Goal: Information Seeking & Learning: Learn about a topic

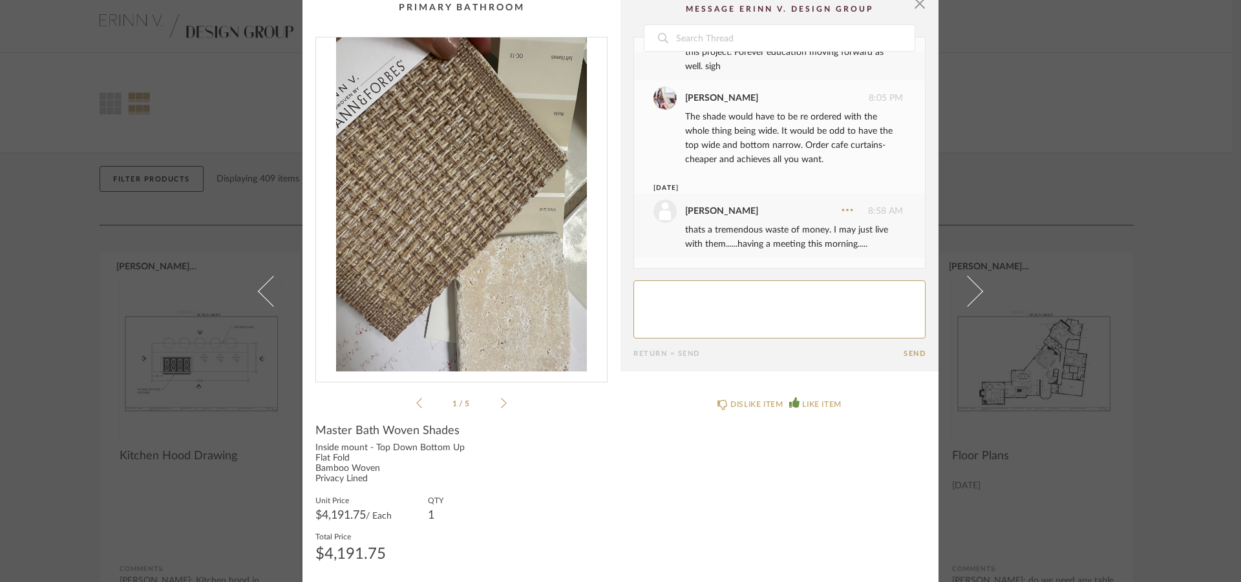
scroll to position [13, 0]
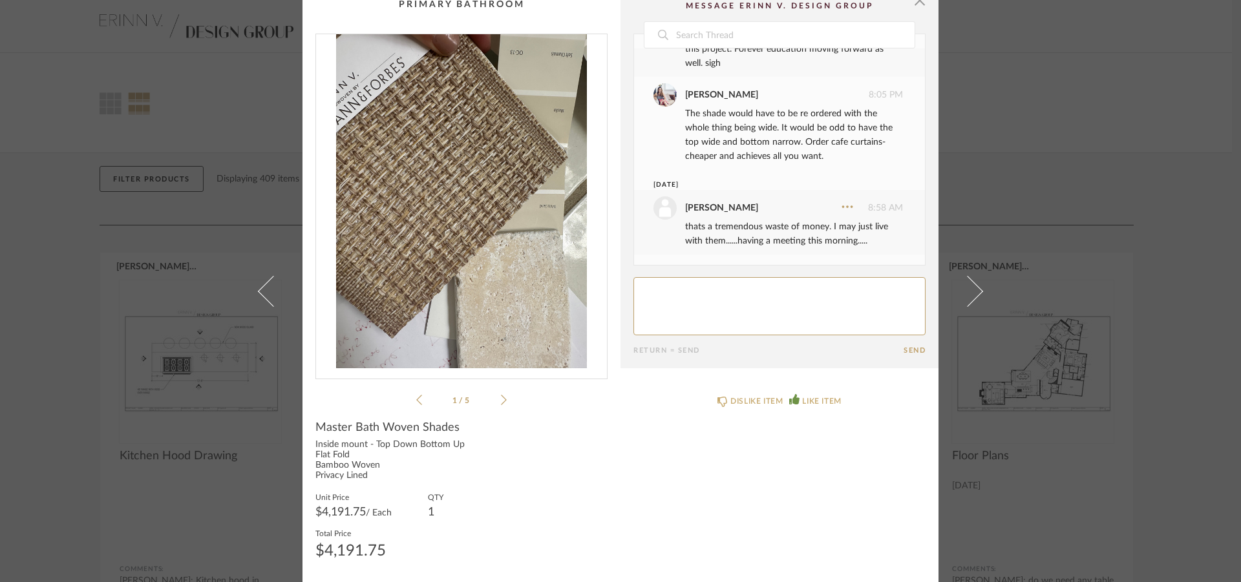
click at [416, 397] on icon at bounding box center [419, 400] width 6 height 12
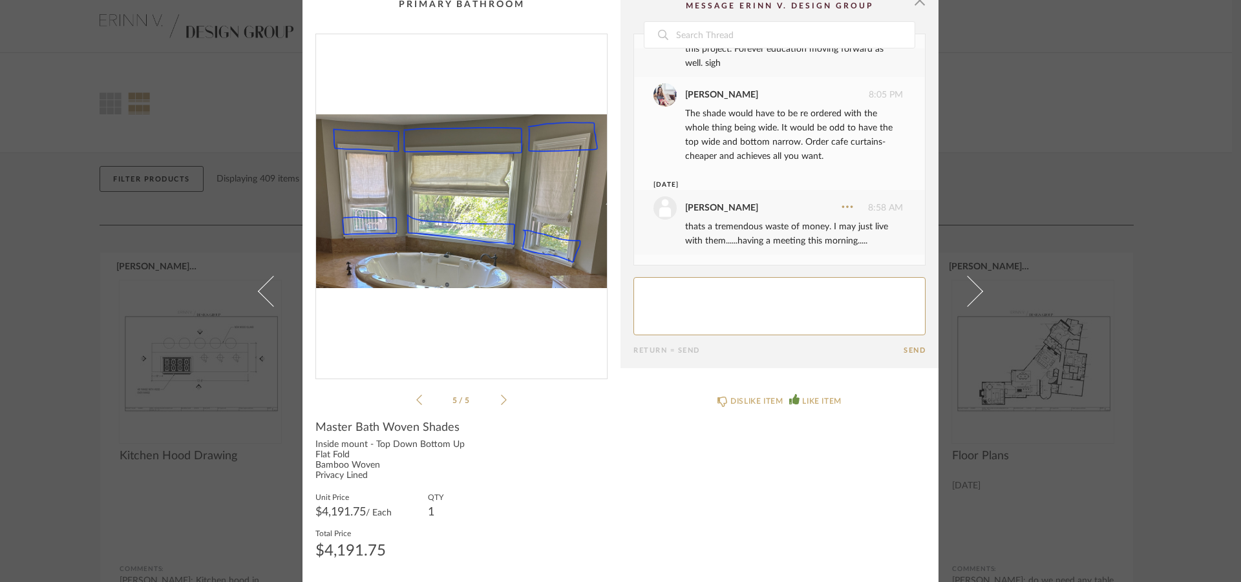
click at [422, 399] on li "5 / 5" at bounding box center [461, 400] width 79 height 16
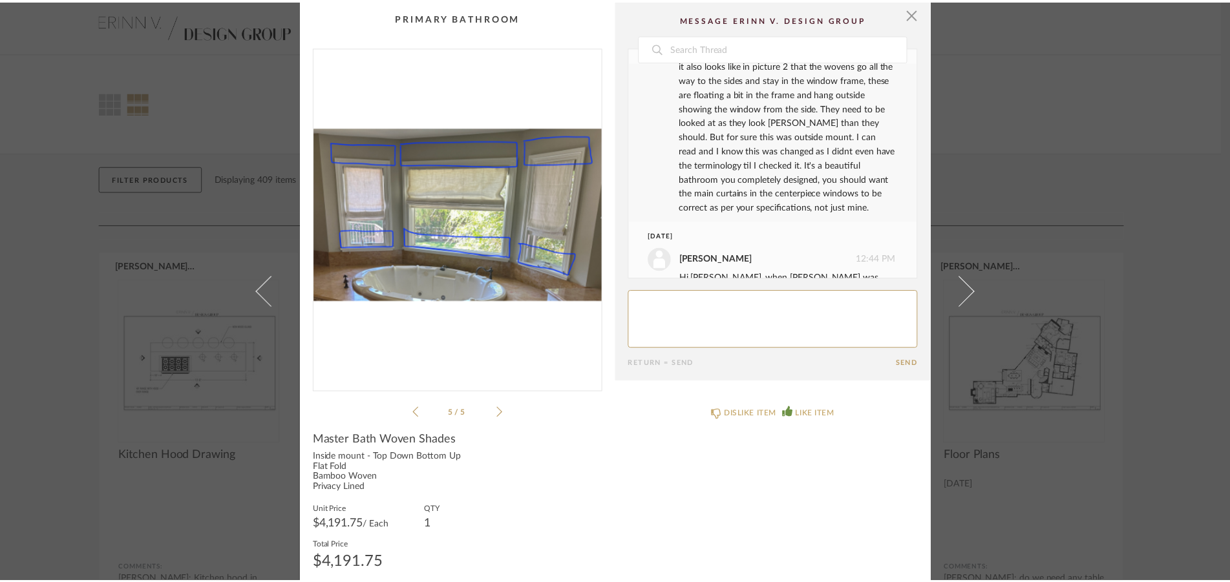
scroll to position [1705, 0]
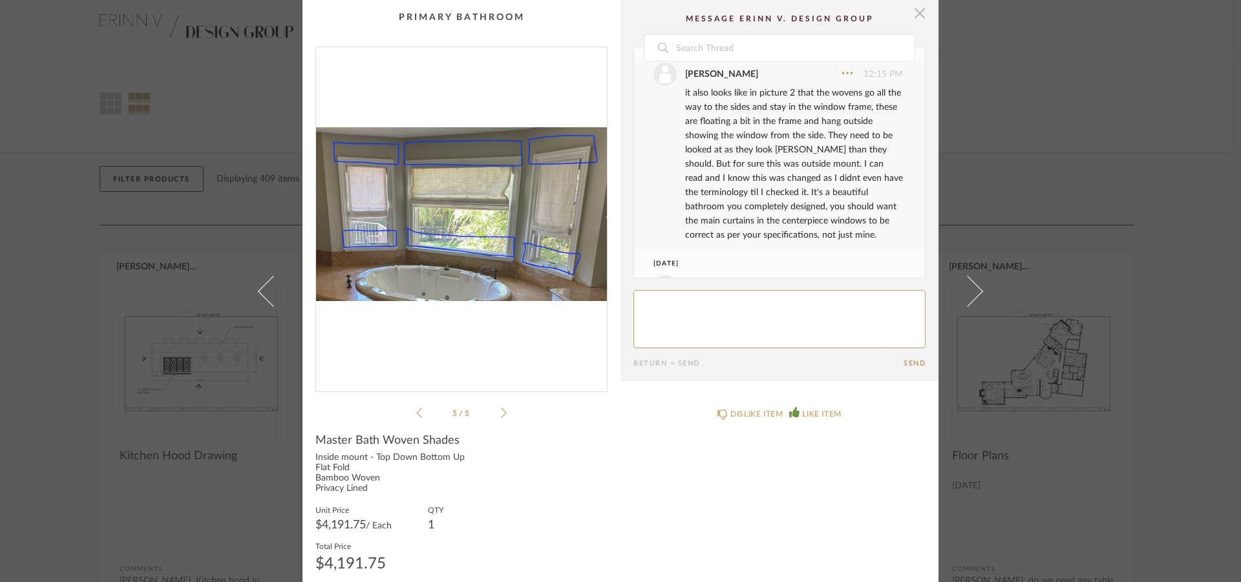
click at [913, 17] on span "button" at bounding box center [920, 13] width 26 height 26
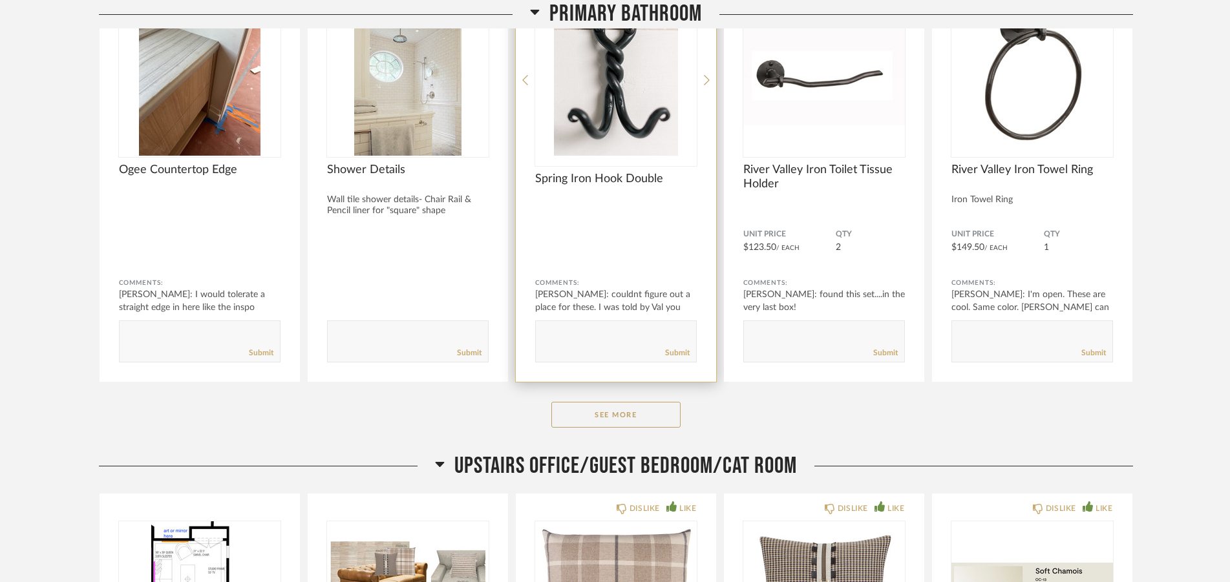
scroll to position [8634, 0]
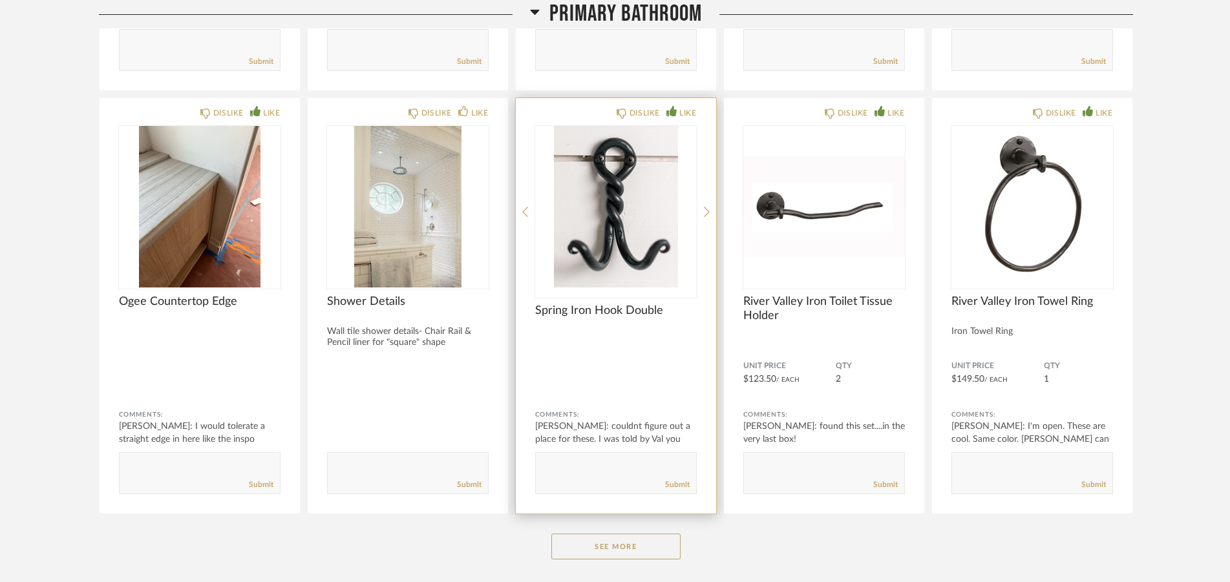
drag, startPoint x: 629, startPoint y: 551, endPoint x: 654, endPoint y: 326, distance: 226.2
click at [629, 550] on button "See More" at bounding box center [615, 547] width 129 height 26
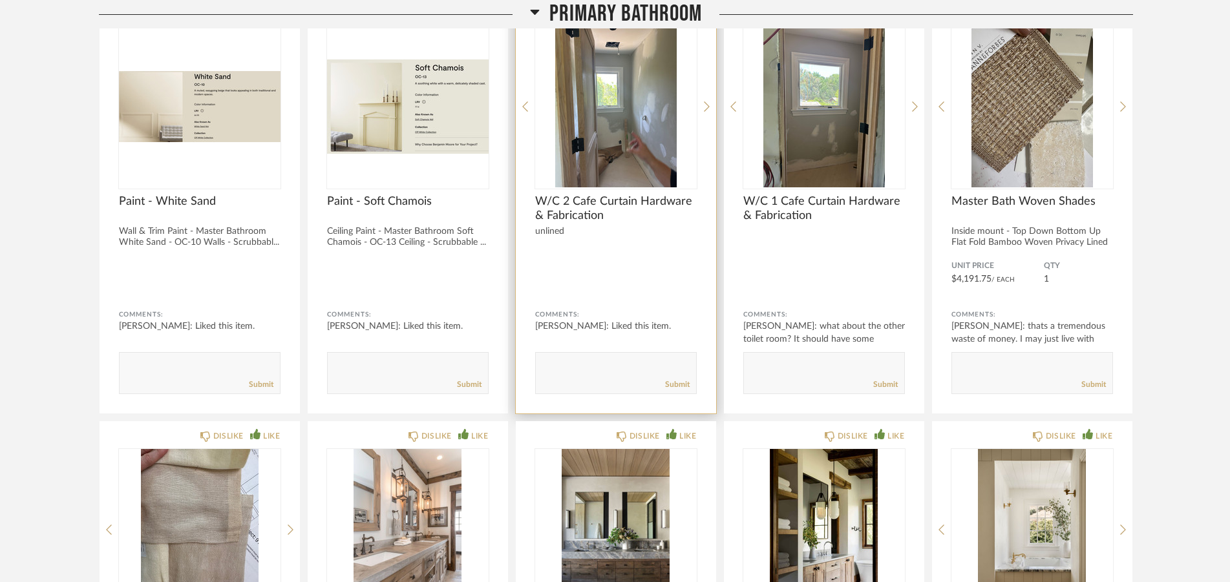
scroll to position [6854, 0]
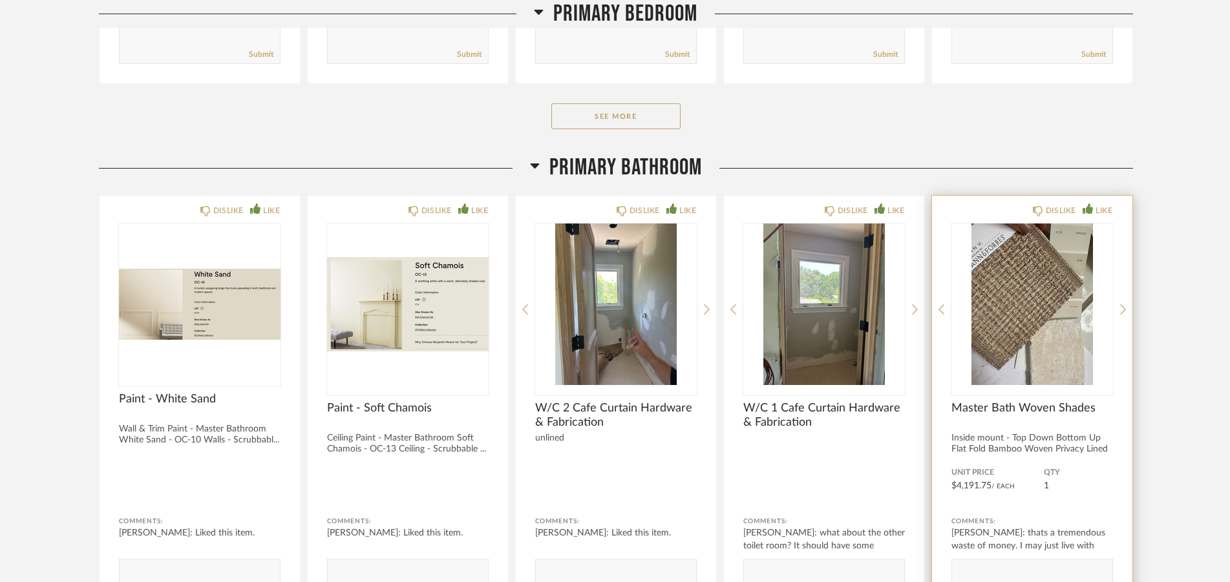
click at [1041, 282] on img "0" at bounding box center [1032, 305] width 162 height 162
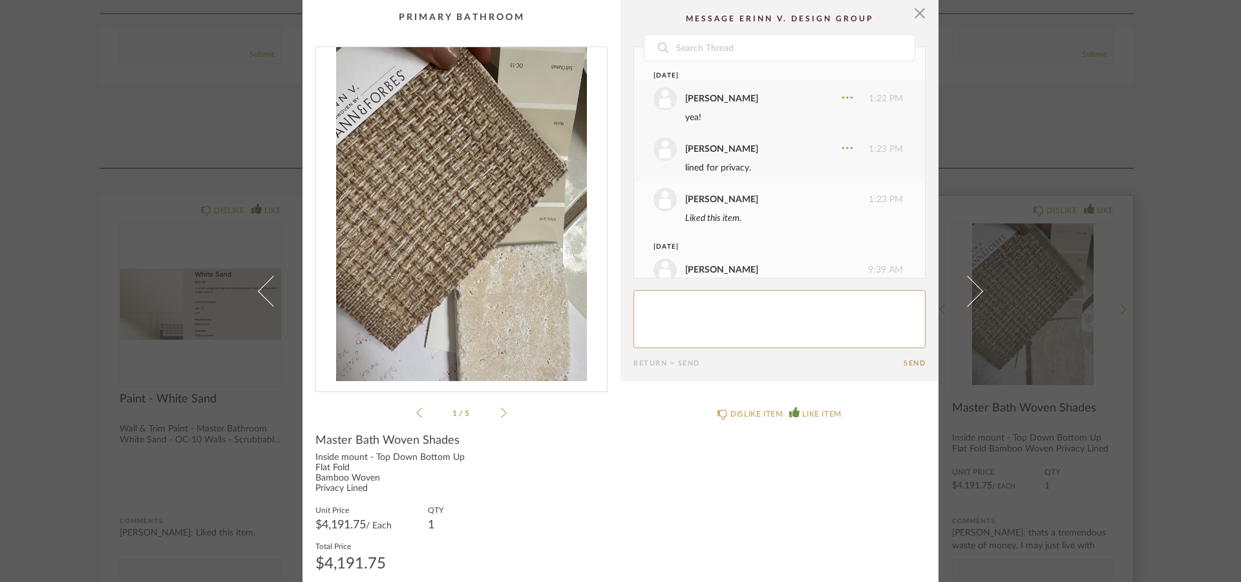
scroll to position [2698, 0]
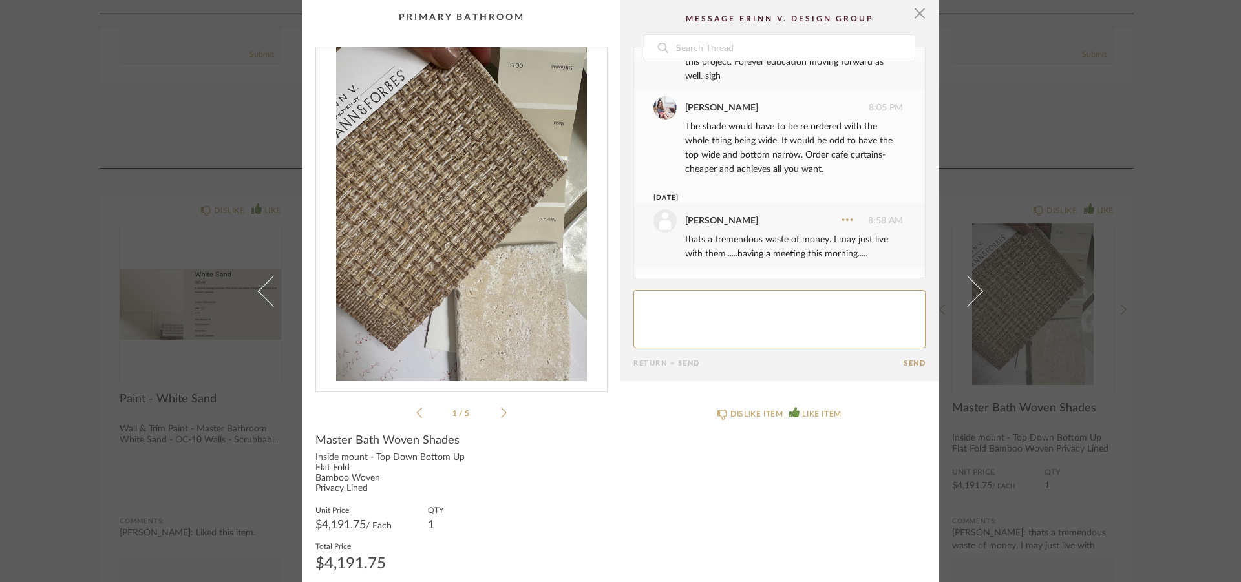
click at [501, 411] on icon at bounding box center [504, 413] width 6 height 12
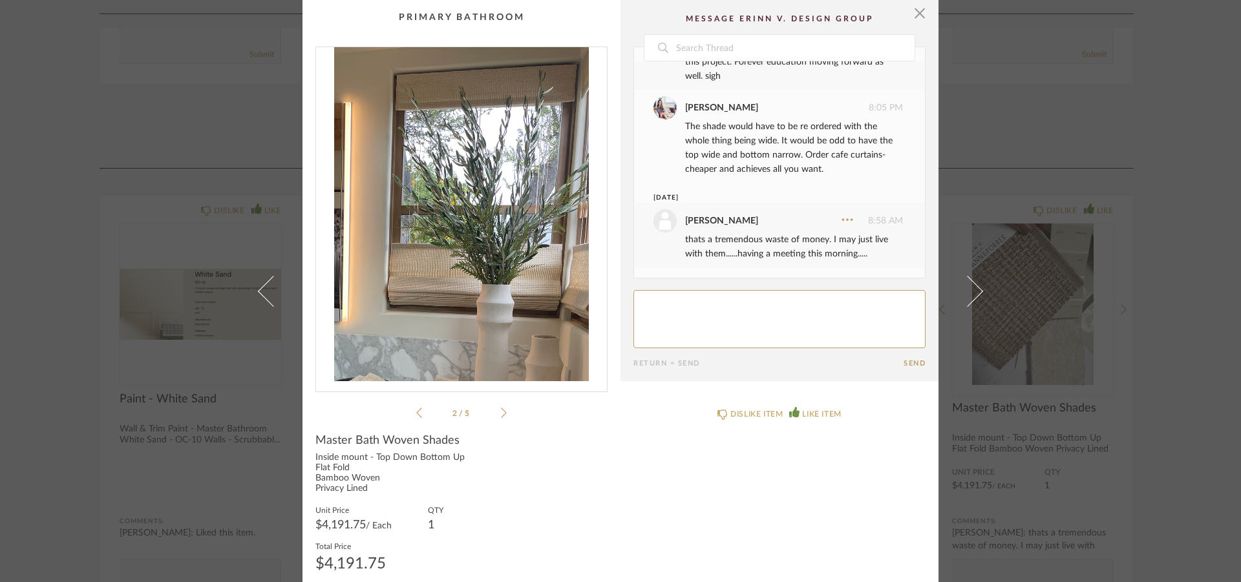
click at [501, 411] on icon at bounding box center [504, 413] width 6 height 12
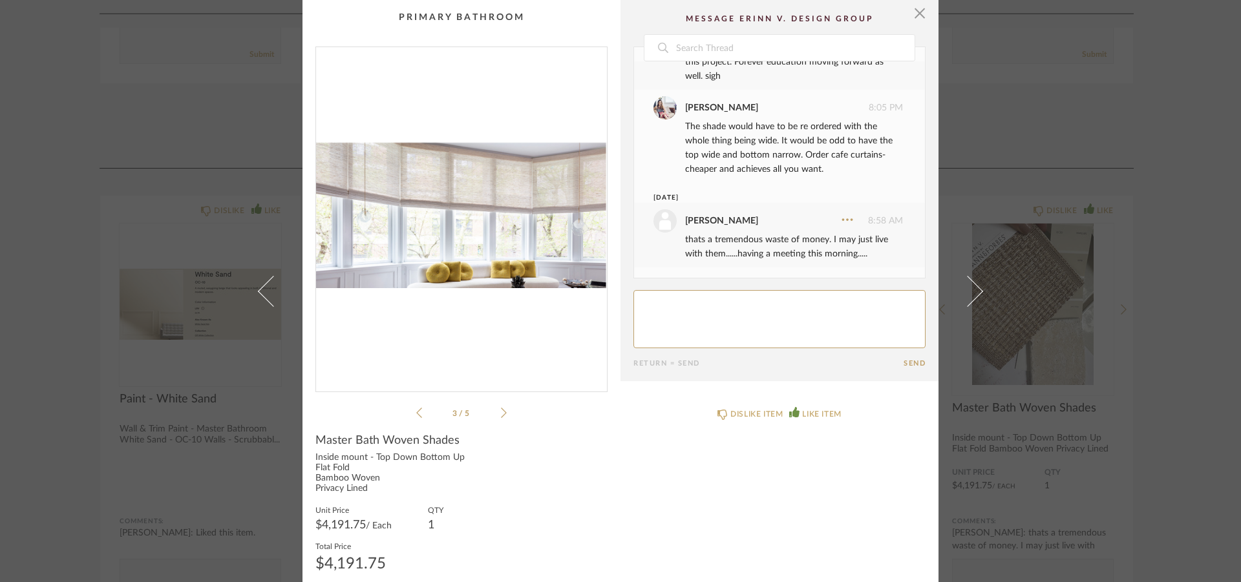
click at [501, 411] on icon at bounding box center [504, 413] width 6 height 12
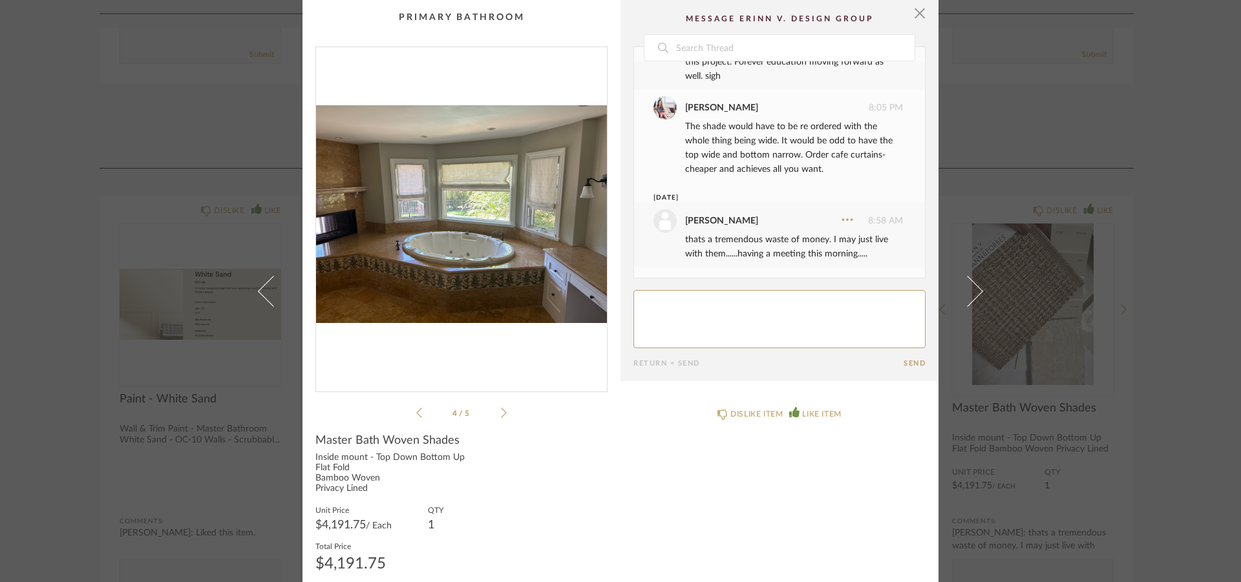
click at [501, 411] on icon at bounding box center [504, 413] width 6 height 12
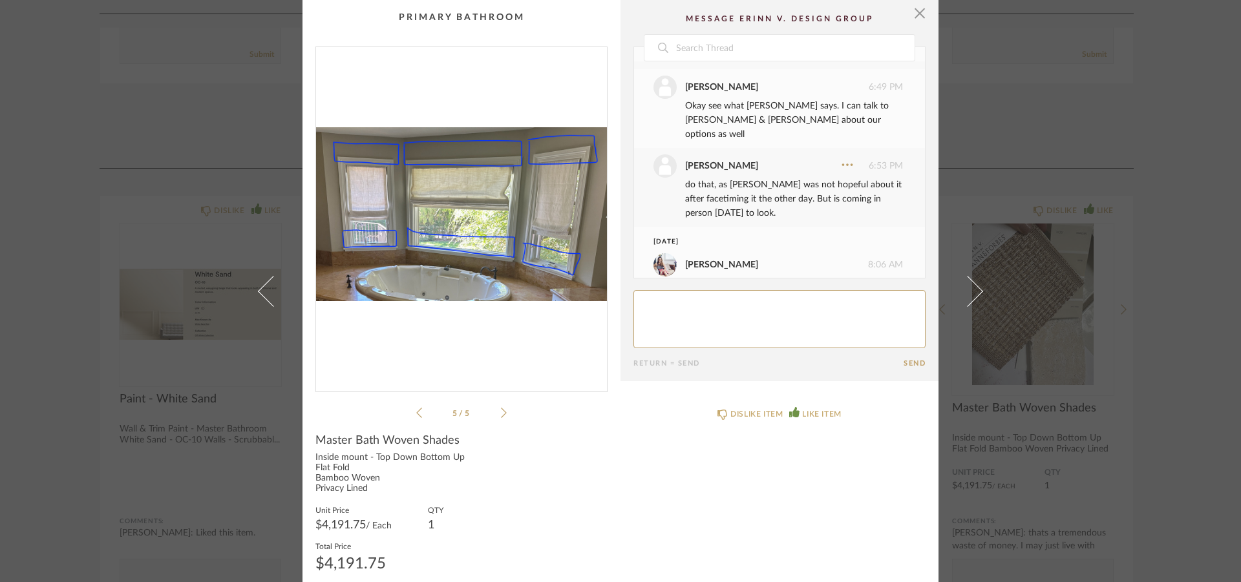
scroll to position [2201, 0]
click at [913, 15] on span "button" at bounding box center [920, 13] width 26 height 26
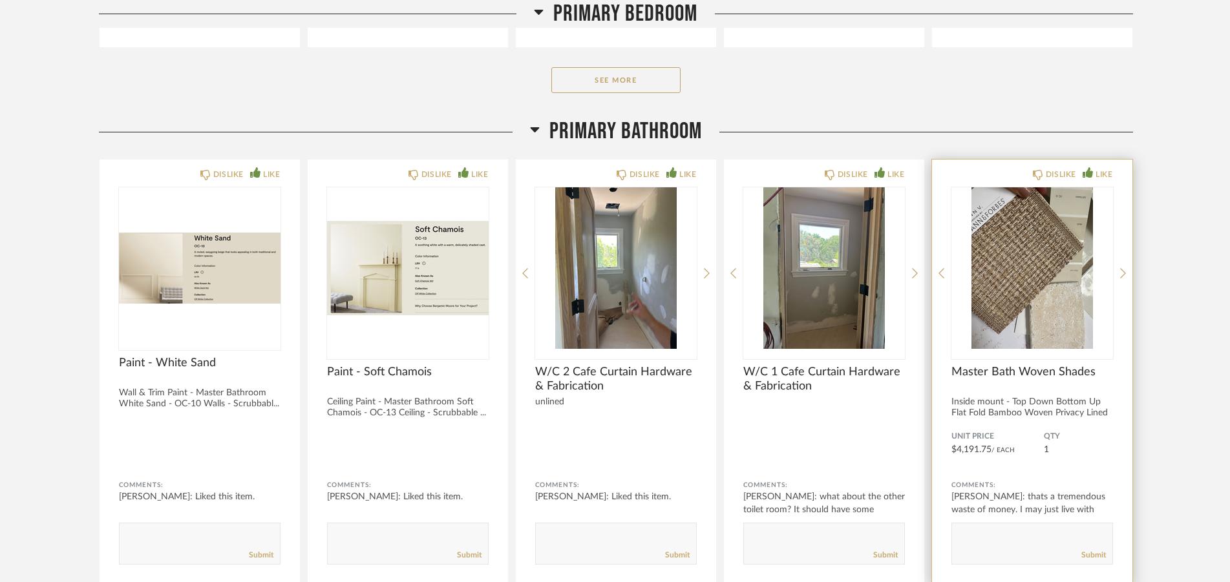
scroll to position [6920, 0]
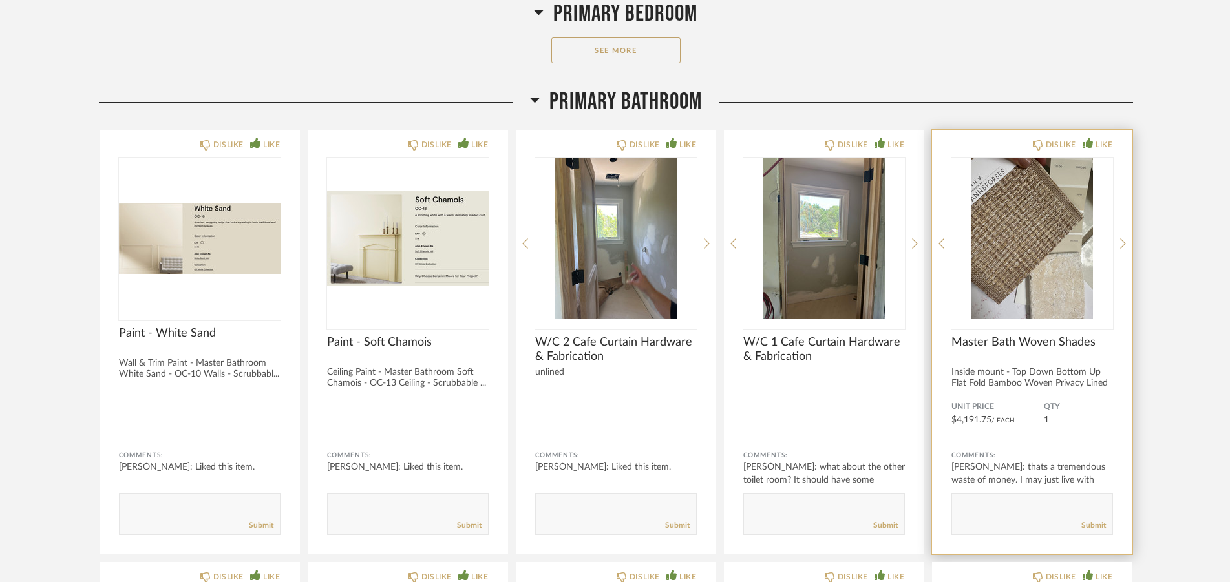
click at [1077, 227] on img "0" at bounding box center [1032, 239] width 162 height 162
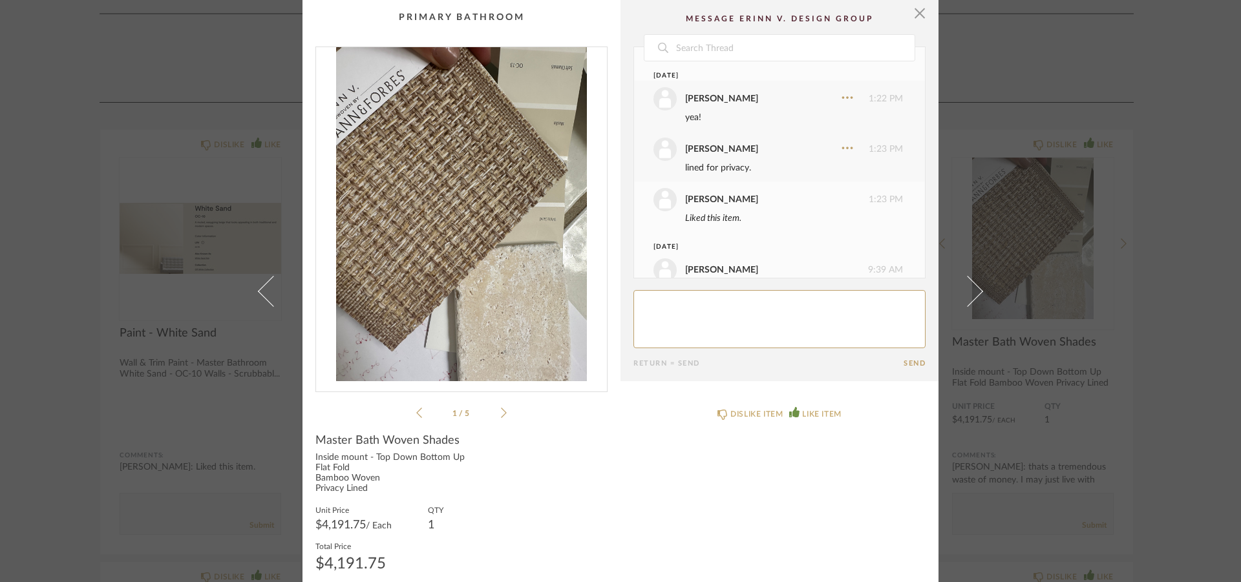
scroll to position [2698, 0]
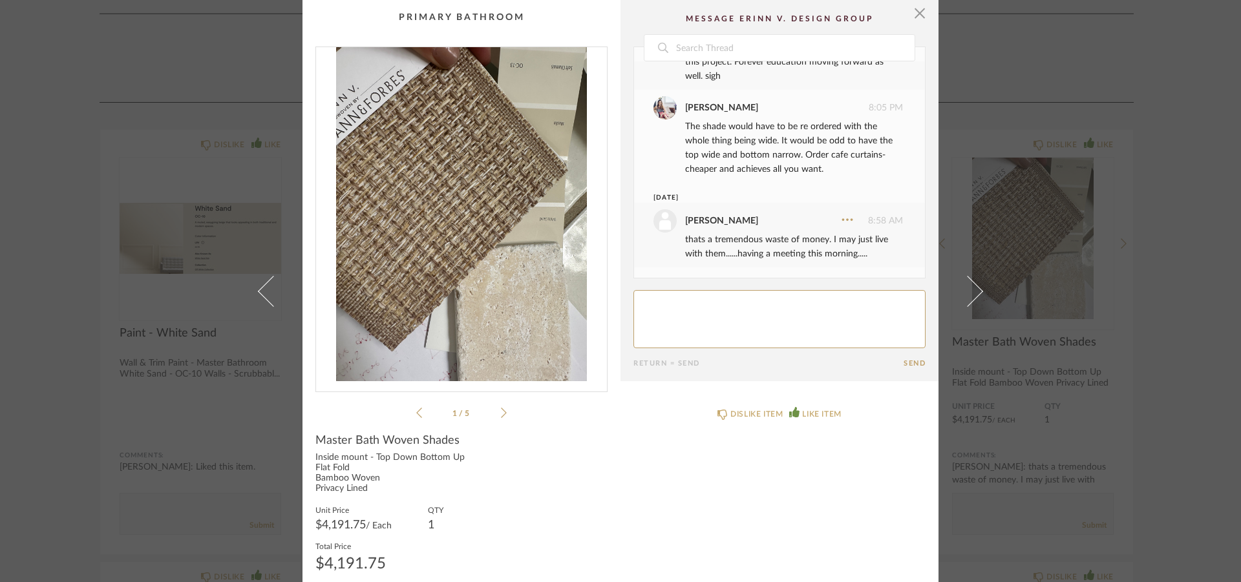
click at [501, 409] on icon at bounding box center [504, 413] width 6 height 12
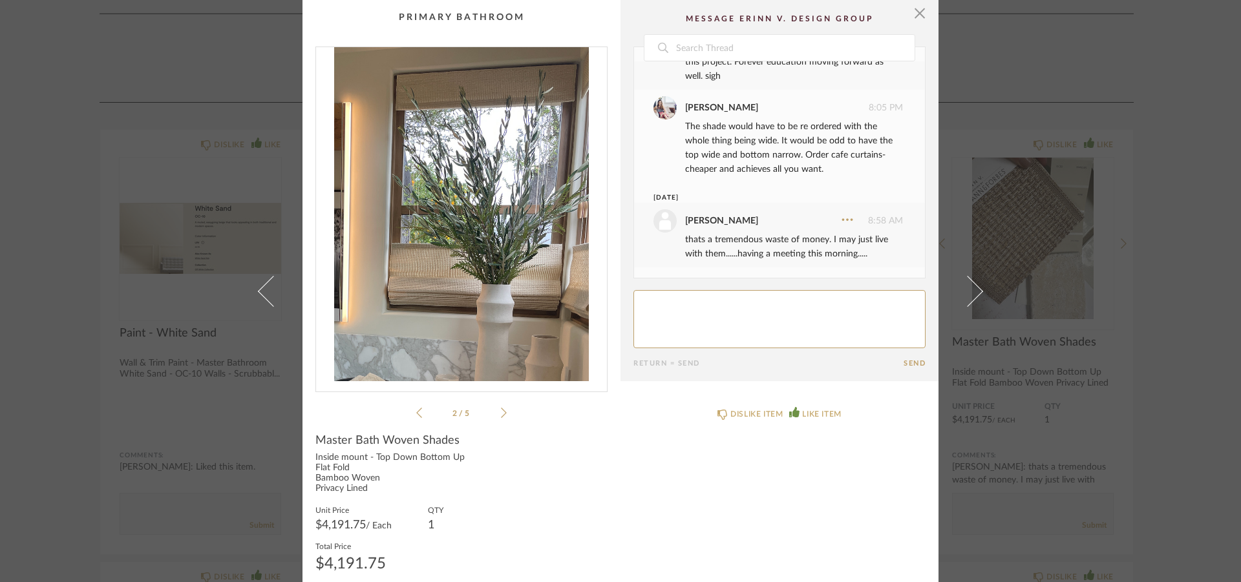
click at [409, 412] on div "2 / 5" at bounding box center [461, 234] width 292 height 374
click at [422, 413] on li "2 / 5" at bounding box center [461, 413] width 79 height 16
click at [416, 410] on icon at bounding box center [419, 413] width 6 height 12
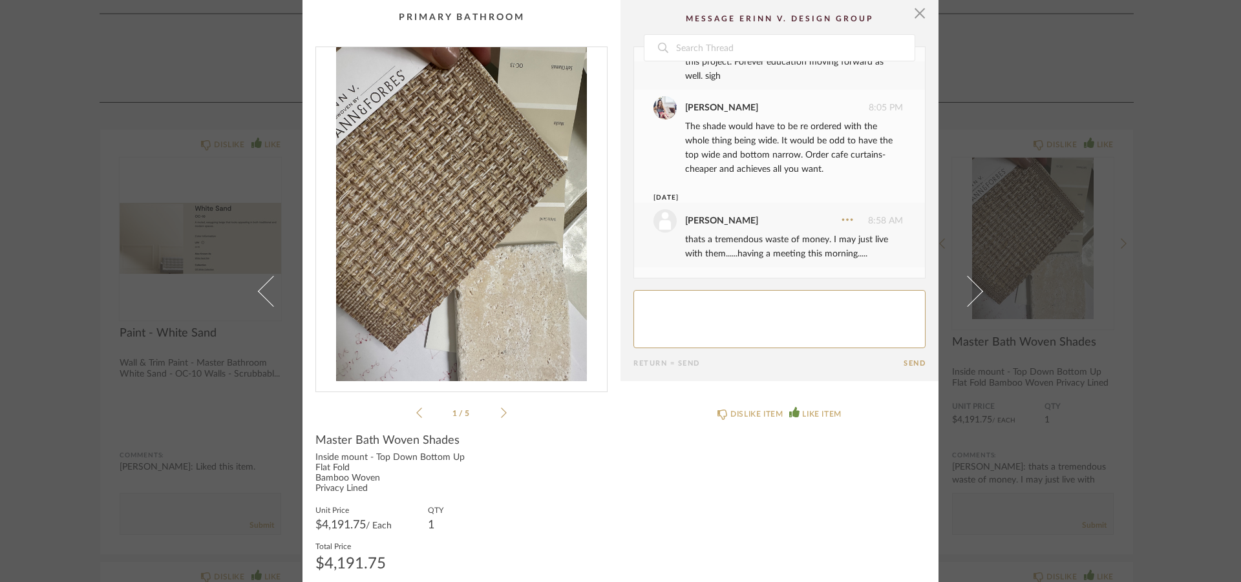
click at [416, 412] on icon at bounding box center [419, 413] width 6 height 12
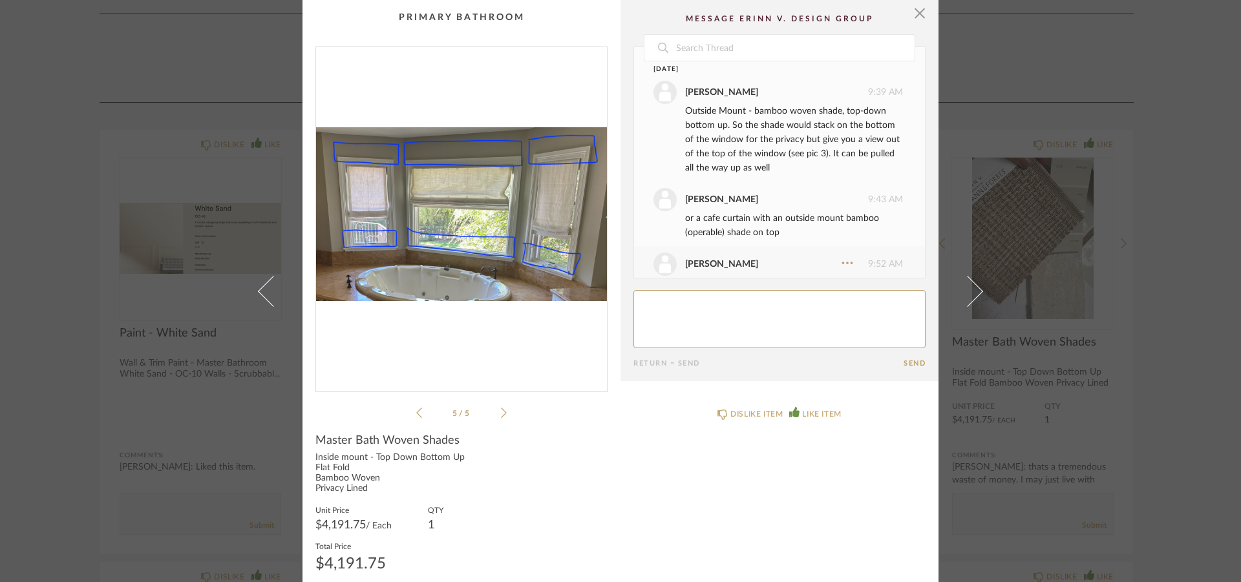
scroll to position [186, 0]
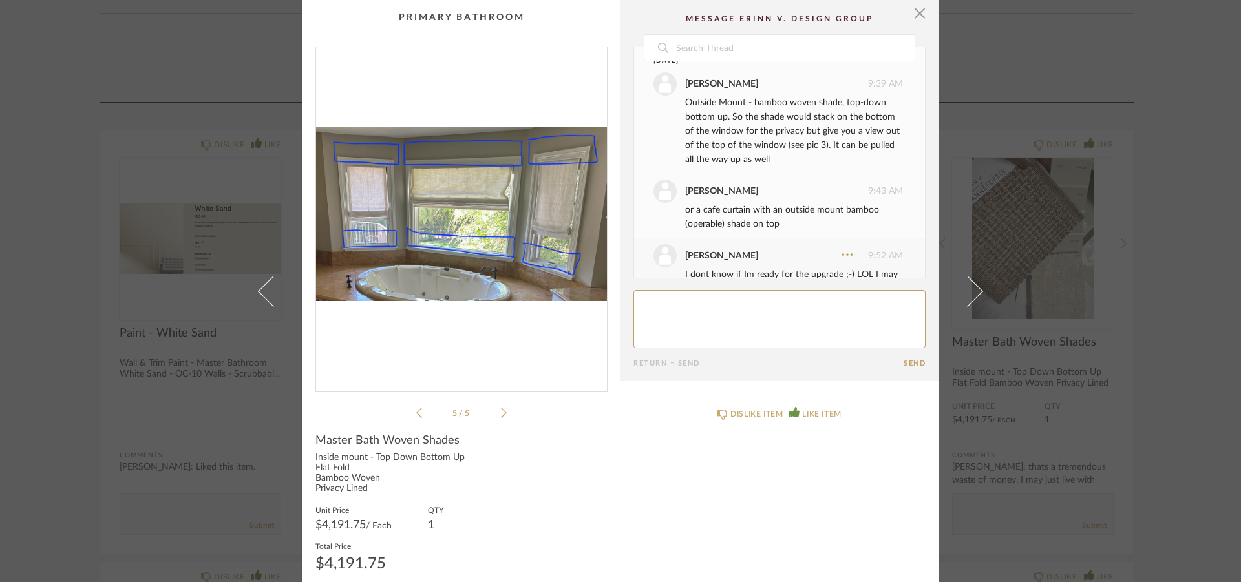
click at [501, 414] on icon at bounding box center [504, 413] width 6 height 12
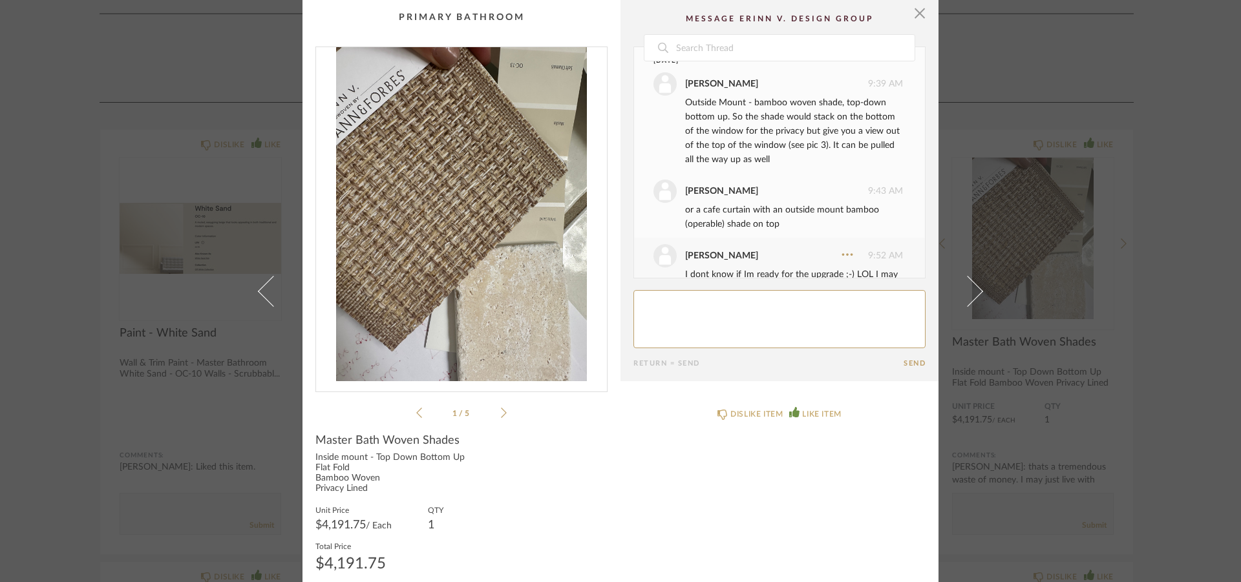
click at [501, 414] on icon at bounding box center [504, 413] width 6 height 12
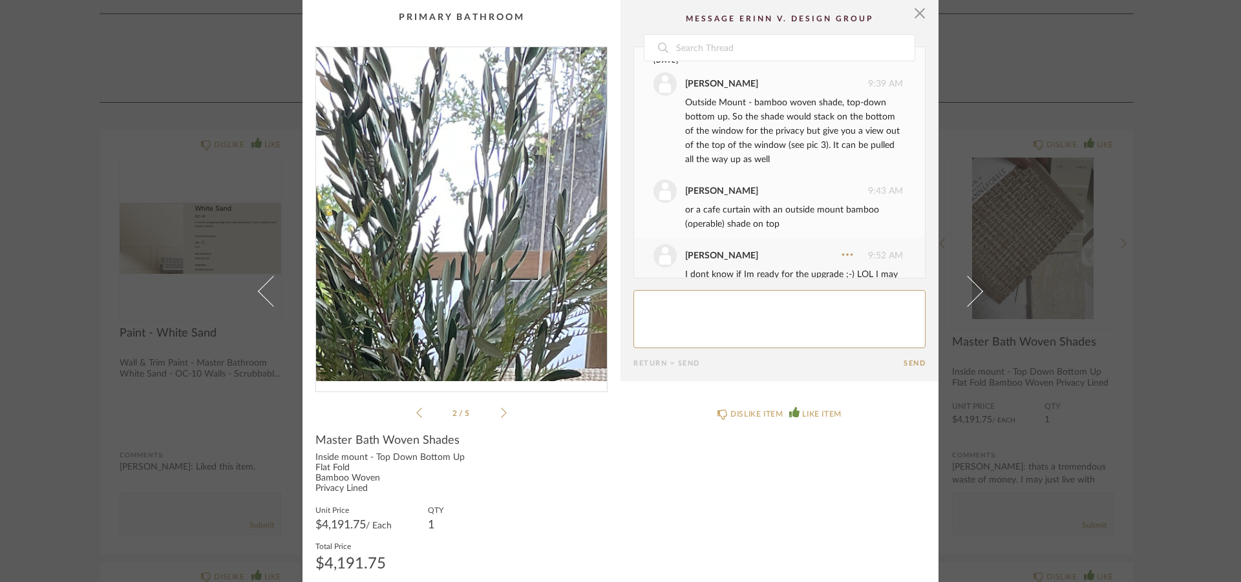
click at [504, 193] on img "1" at bounding box center [461, 214] width 291 height 334
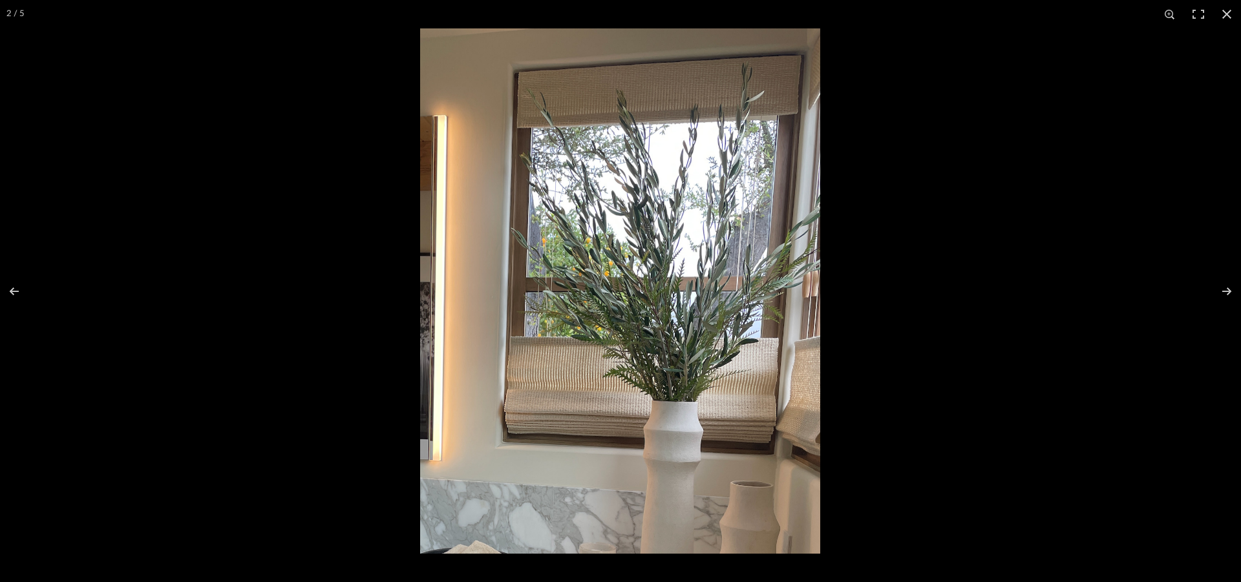
click at [688, 297] on img at bounding box center [620, 290] width 400 height 525
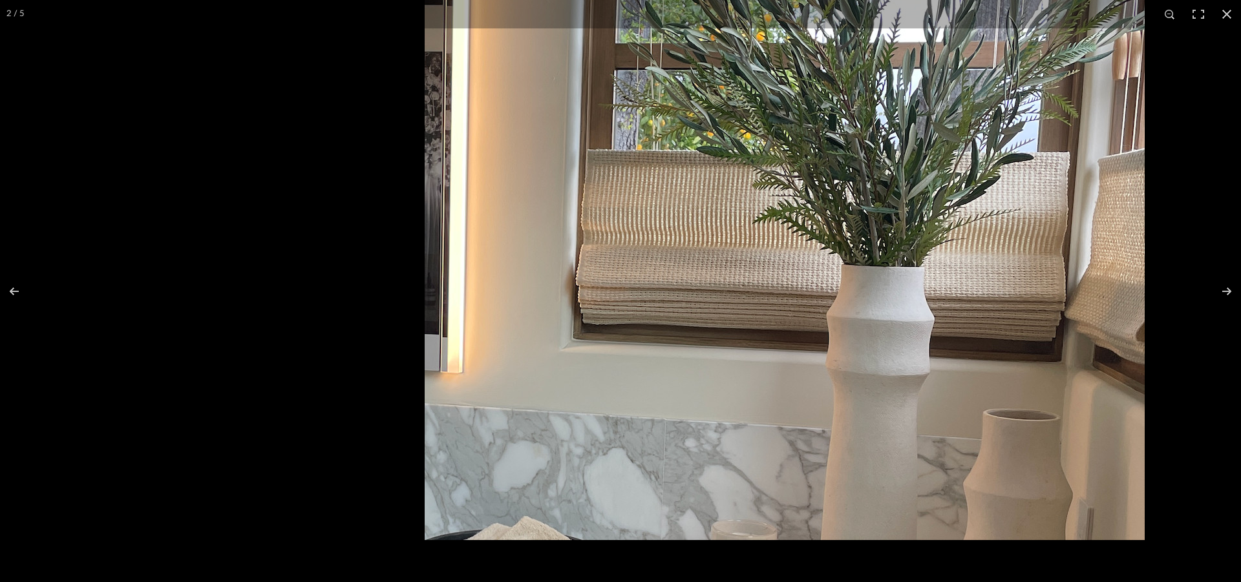
click at [999, 335] on img at bounding box center [785, 68] width 720 height 945
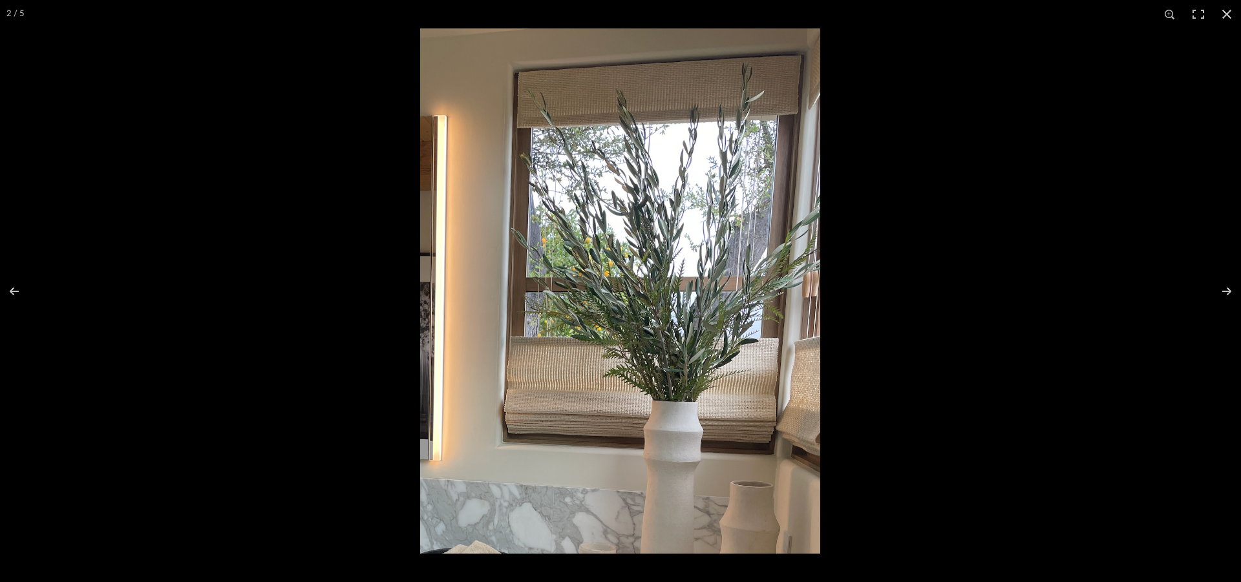
click at [506, 352] on img at bounding box center [620, 290] width 400 height 525
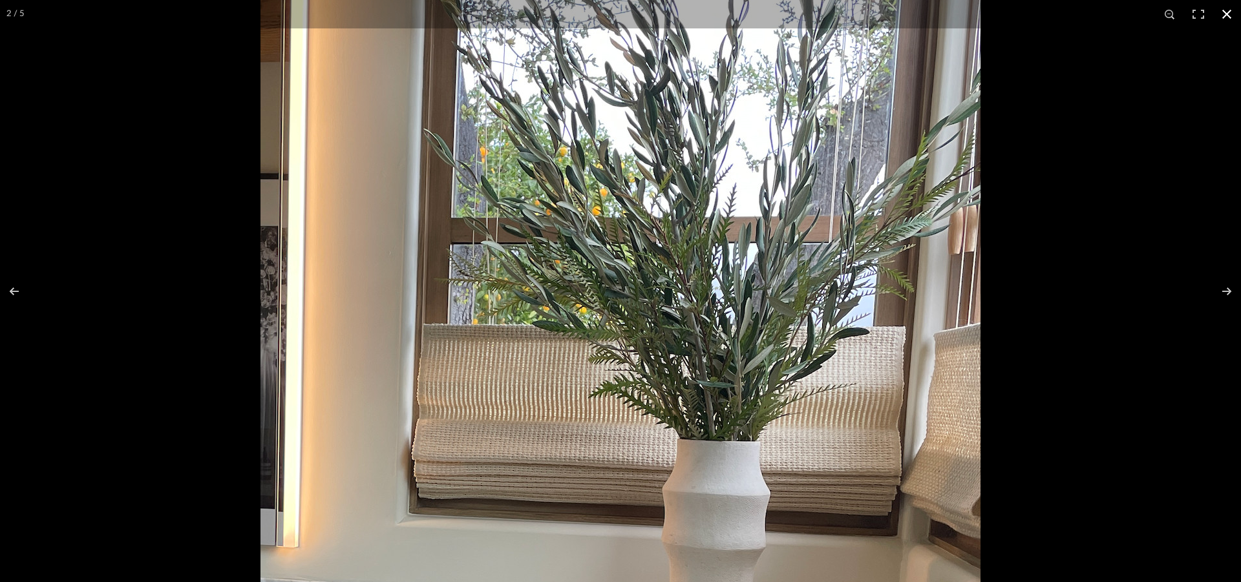
click at [1102, 258] on div at bounding box center [880, 61] width 1241 height 582
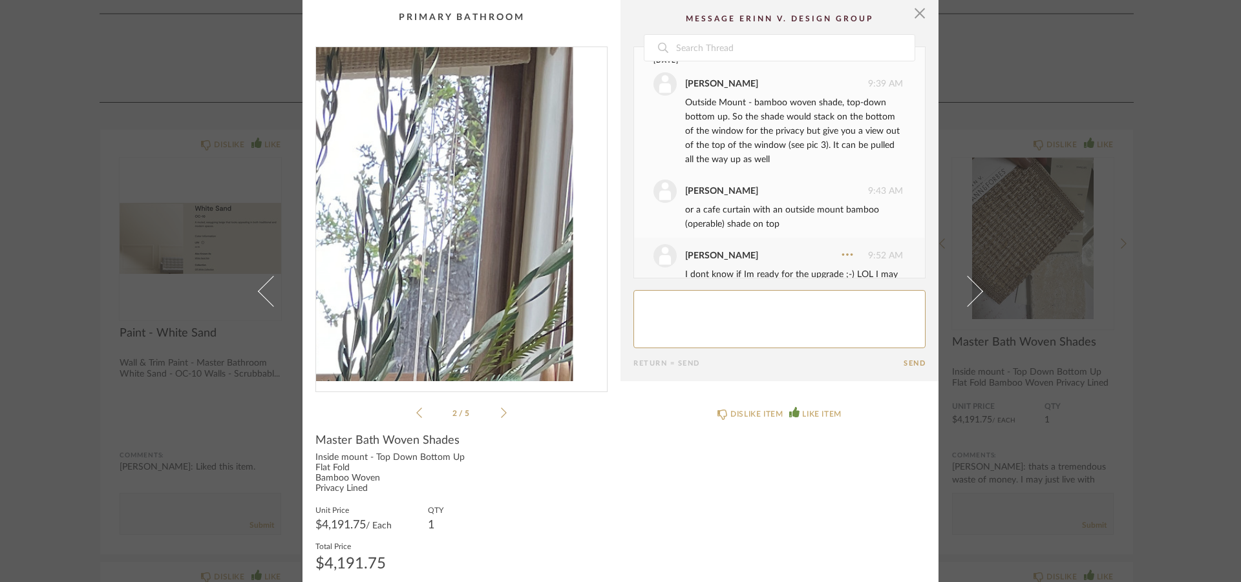
drag, startPoint x: 542, startPoint y: 147, endPoint x: 536, endPoint y: 238, distance: 91.9
click at [556, 184] on img "1" at bounding box center [461, 214] width 291 height 334
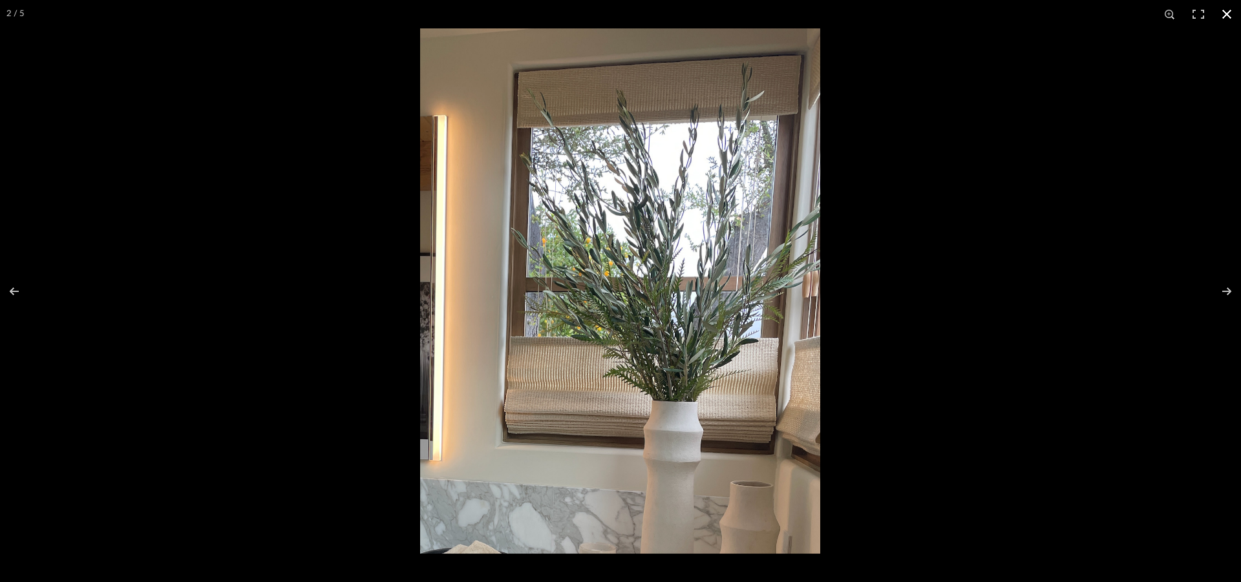
click at [1153, 191] on div at bounding box center [1040, 319] width 1241 height 582
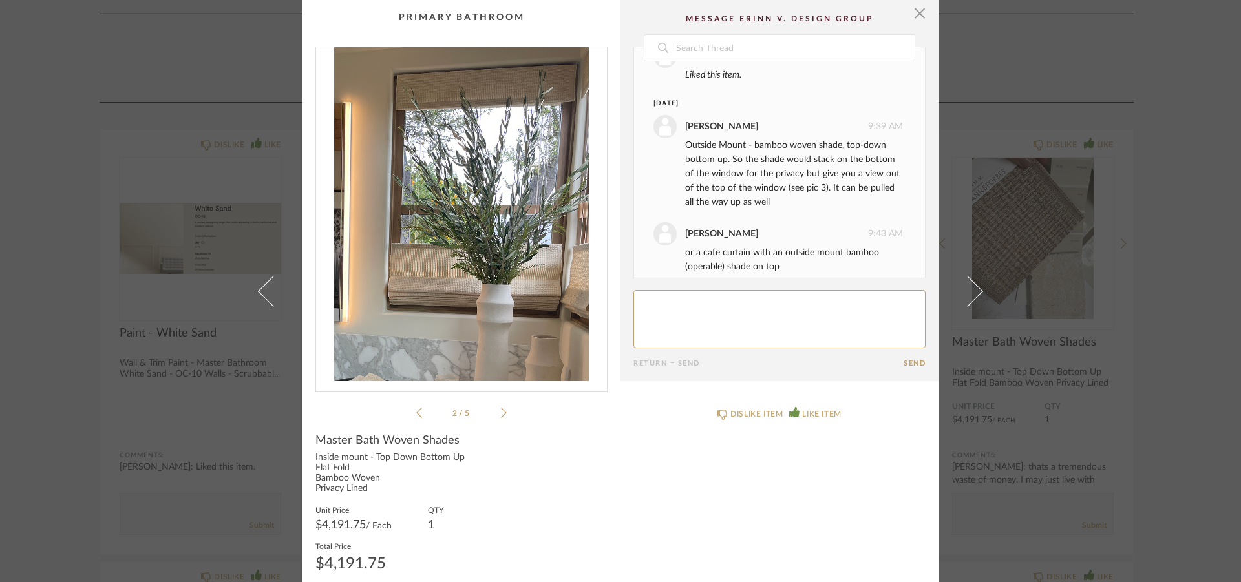
scroll to position [124, 0]
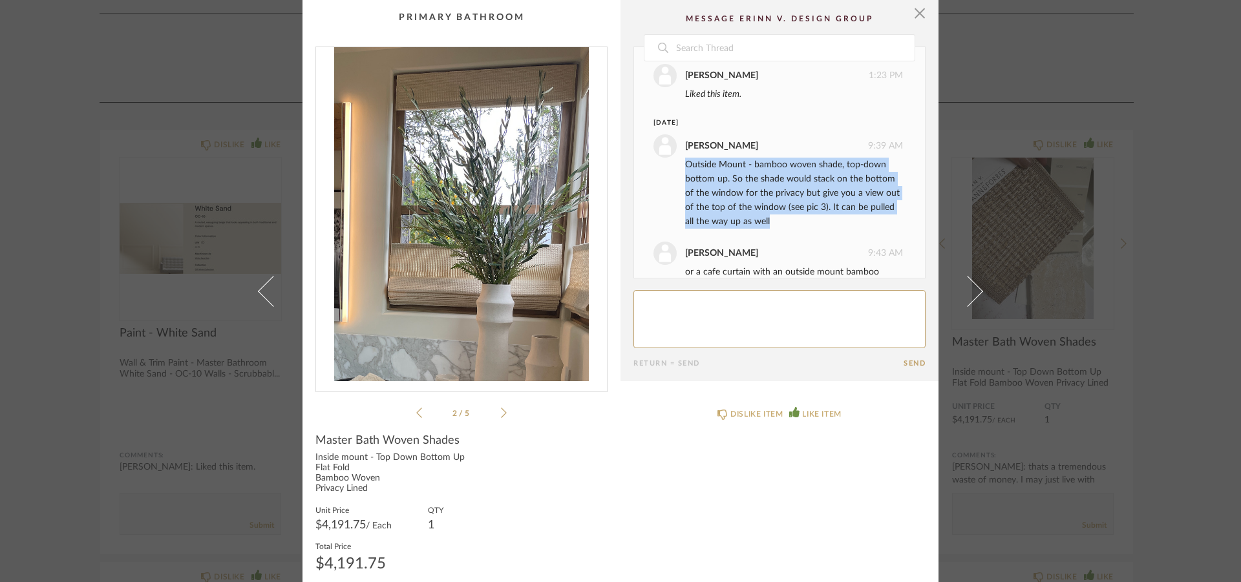
drag, startPoint x: 680, startPoint y: 165, endPoint x: 811, endPoint y: 229, distance: 145.9
click at [811, 229] on li "[PERSON_NAME] 9:39 AM Outside Mount - bamboo woven shade, top-down bottom up. S…" at bounding box center [779, 181] width 291 height 107
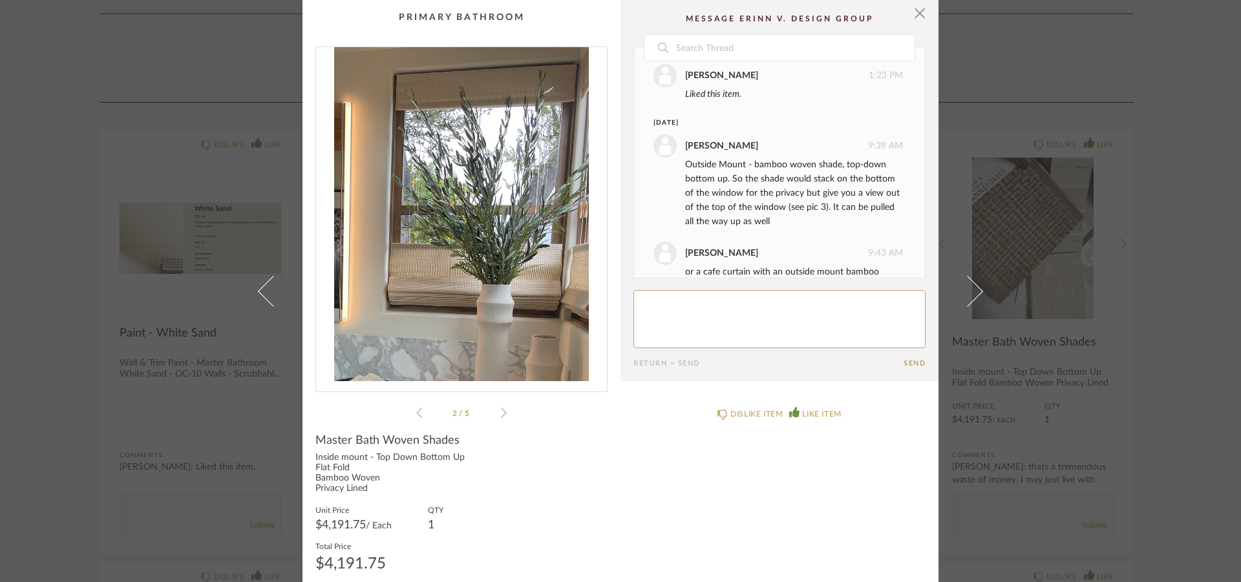
click at [783, 239] on li "[PERSON_NAME] 9:43 AM or a cafe curtain with an outside mount bamboo (operable)…" at bounding box center [779, 267] width 291 height 65
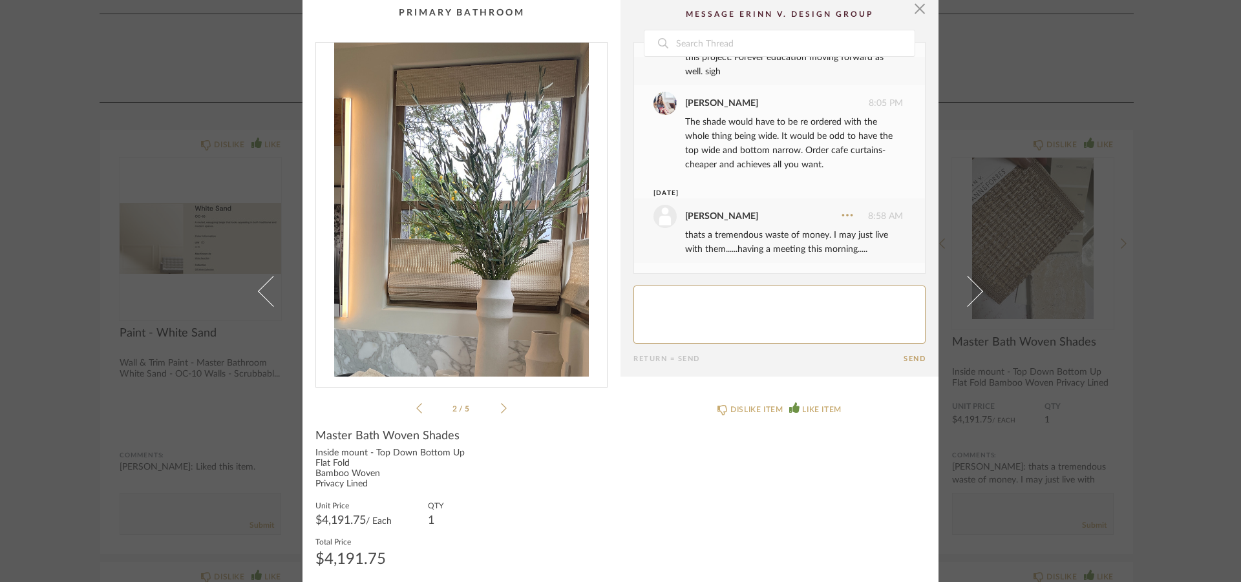
scroll to position [13, 0]
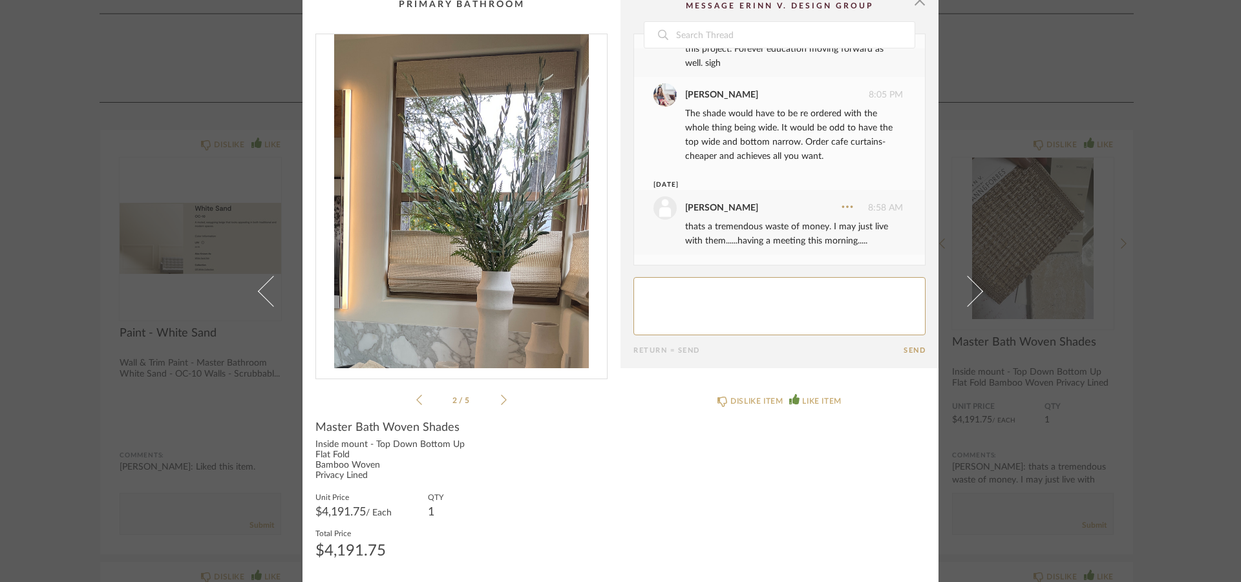
drag, startPoint x: 382, startPoint y: 545, endPoint x: 302, endPoint y: 546, distance: 80.1
click at [308, 540] on cpp-summary-info "Master Bath Woven Shades Inside mount - Top Down Bottom Up Flat Fold Bamboo Wov…" at bounding box center [461, 489] width 318 height 162
click at [561, 453] on div "Inside mount - Top Down Bottom Up Flat Fold Bamboo Woven Privacy Lined" at bounding box center [461, 460] width 292 height 41
